Goal: Check status: Check status

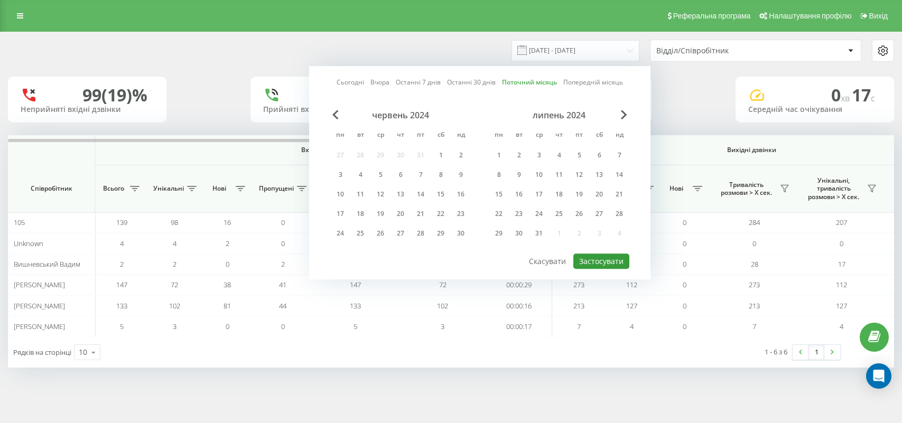
click at [607, 257] on button "Застосувати" at bounding box center [602, 261] width 56 height 15
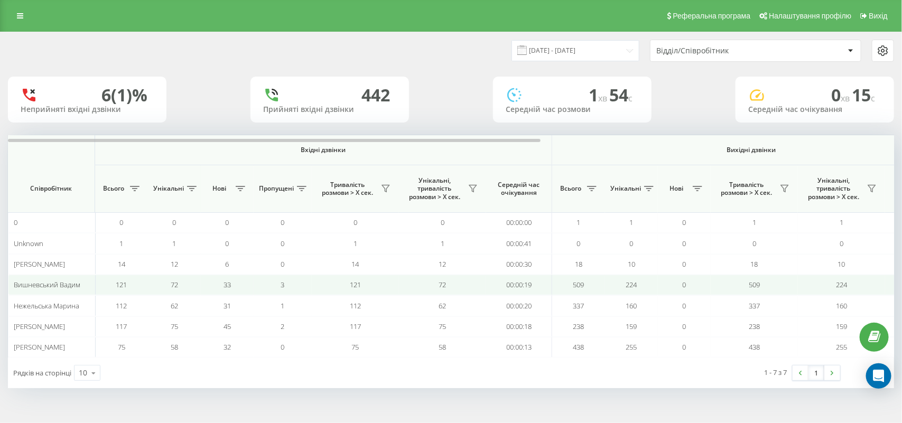
click at [619, 283] on td "224" at bounding box center [631, 285] width 53 height 21
click at [625, 284] on td "224" at bounding box center [631, 285] width 53 height 21
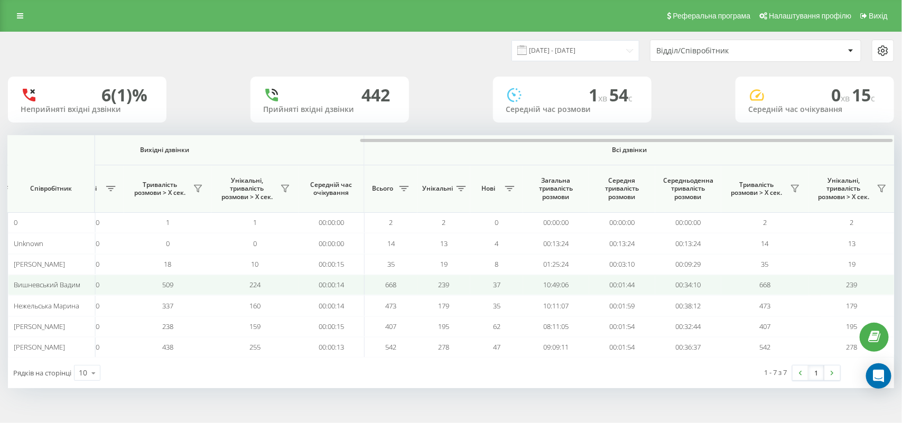
scroll to position [0, 588]
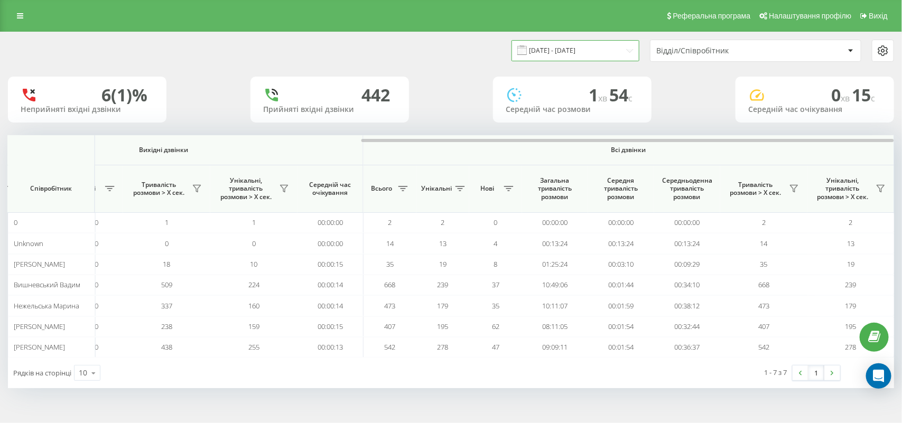
click at [630, 49] on input "[DATE] - [DATE]" at bounding box center [576, 50] width 128 height 21
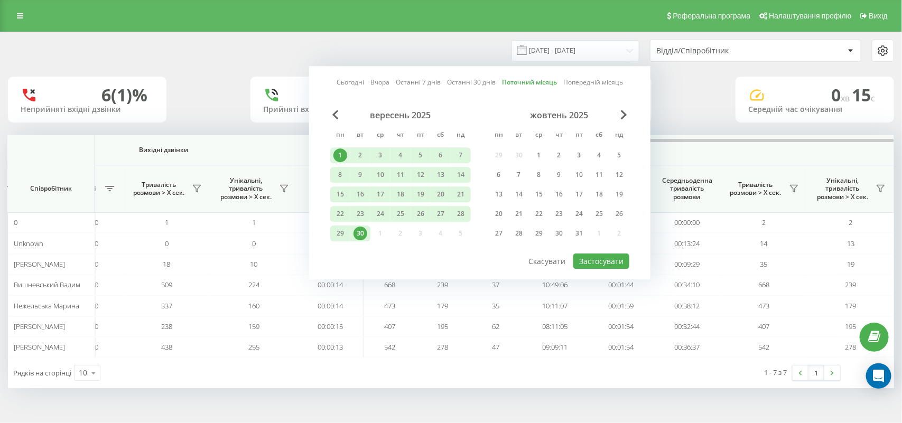
click at [345, 88] on link "Сьогодні" at bounding box center [350, 83] width 27 height 10
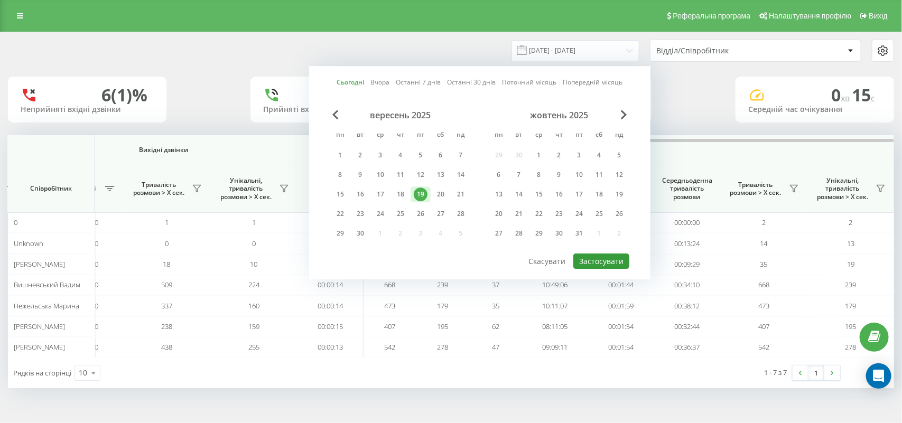
click at [590, 258] on button "Застосувати" at bounding box center [602, 261] width 56 height 15
type input "[DATE] - [DATE]"
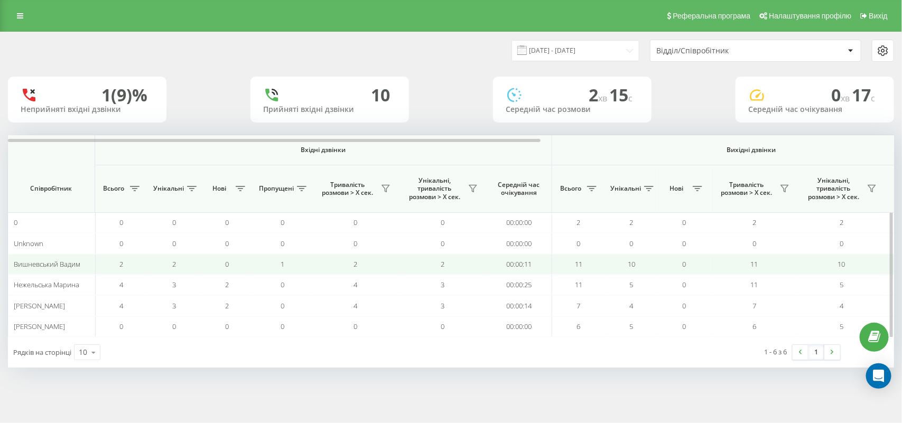
click at [150, 269] on td "2" at bounding box center [174, 264] width 53 height 21
click at [449, 270] on td "2" at bounding box center [442, 264] width 87 height 21
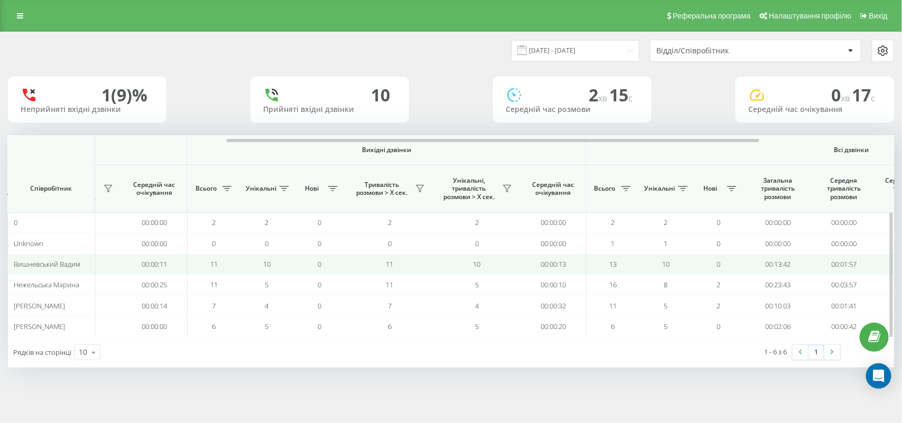
scroll to position [0, 381]
